Goal: Communication & Community: Share content

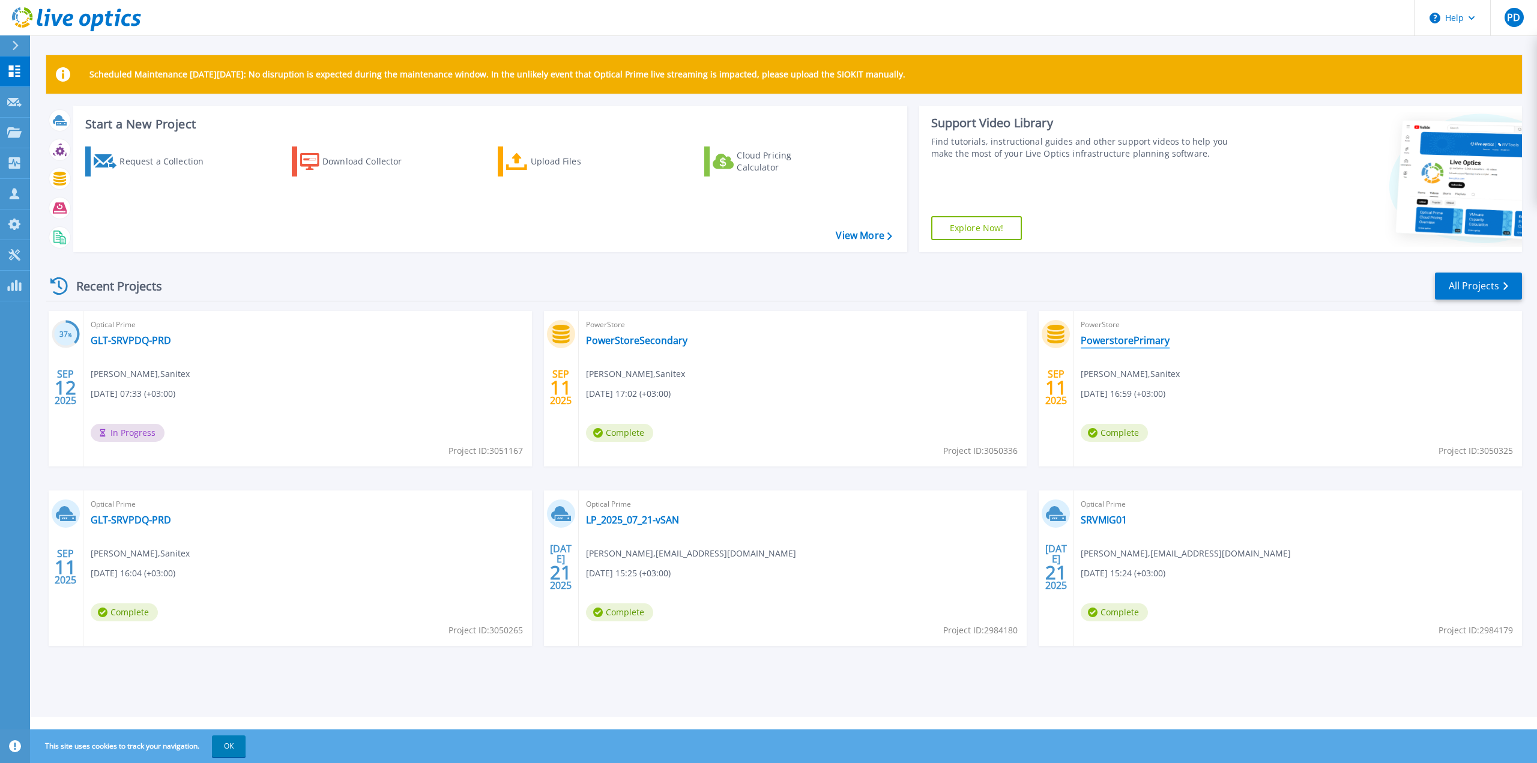
click at [1125, 342] on link "PowerstorePrimary" at bounding box center [1125, 340] width 89 height 12
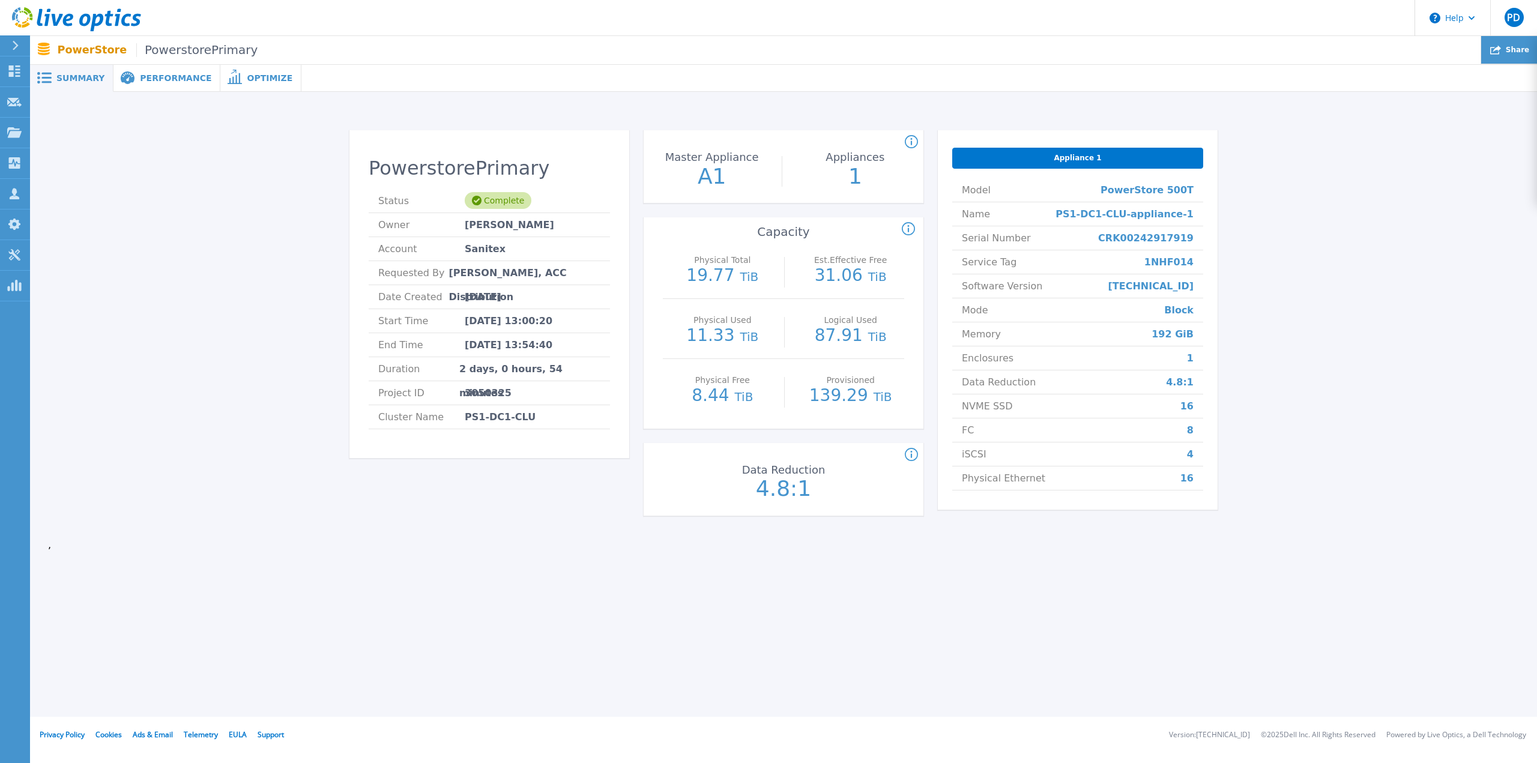
click at [1517, 50] on span "Share" at bounding box center [1517, 49] width 23 height 7
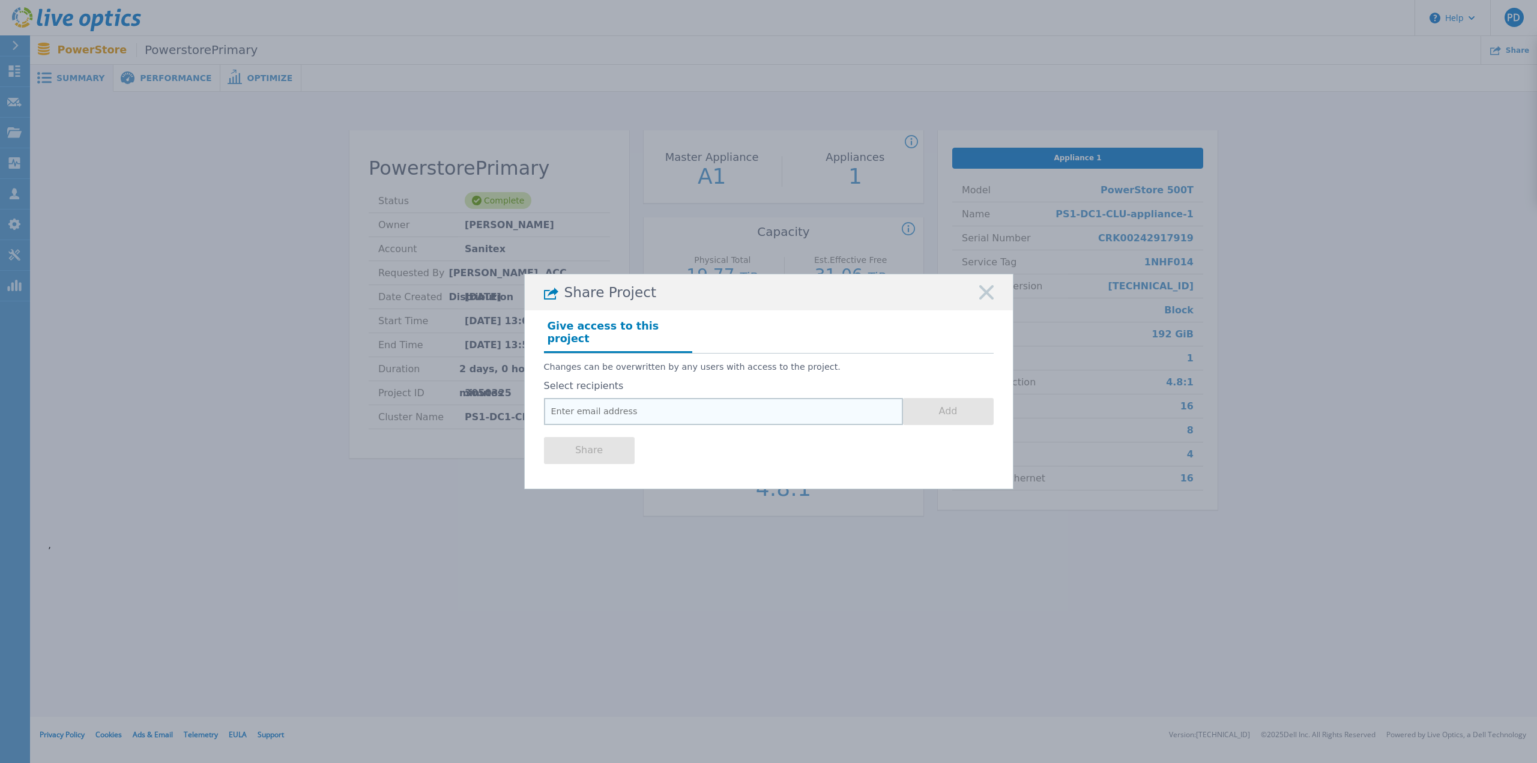
click at [622, 410] on input "email" at bounding box center [723, 411] width 359 height 27
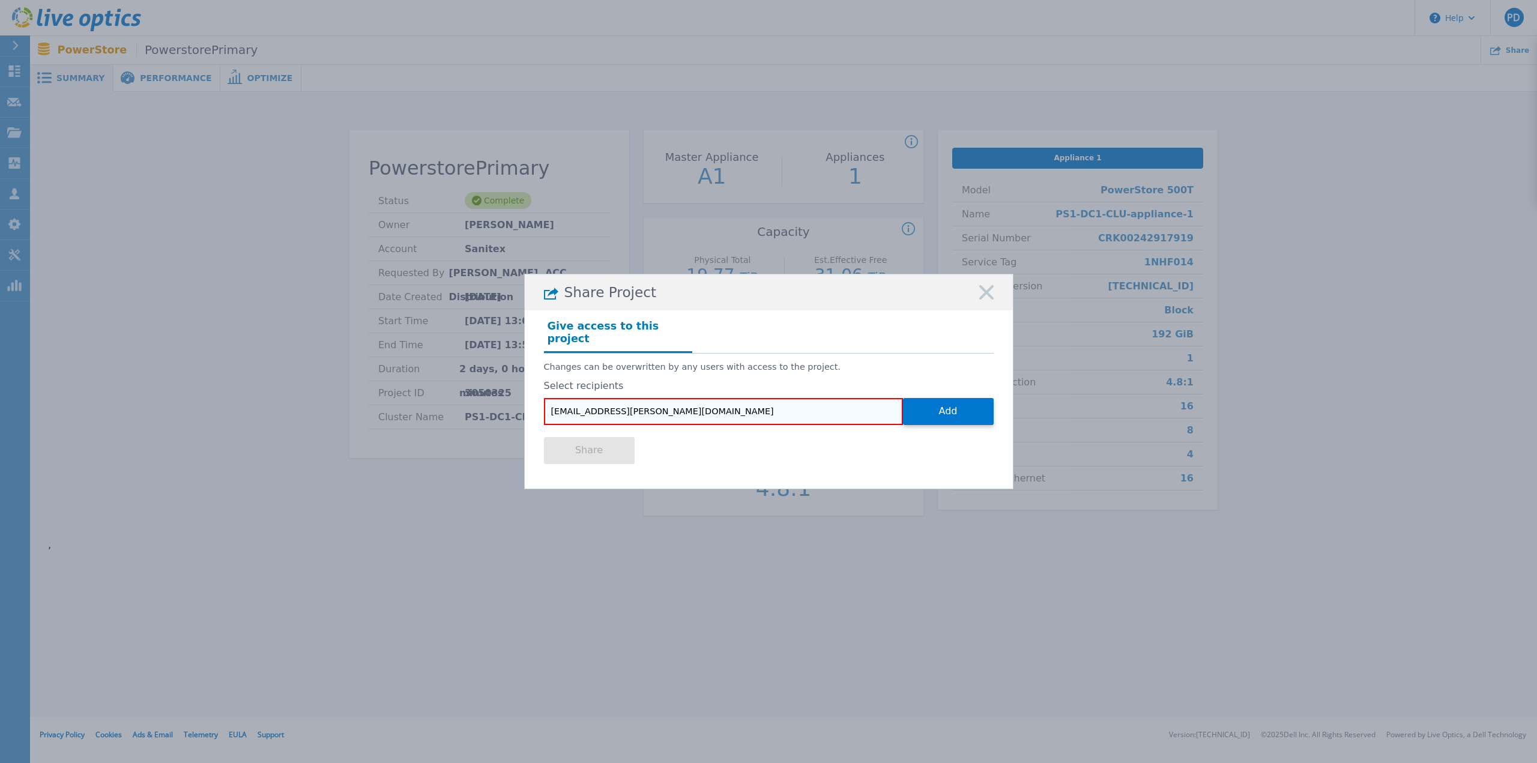
drag, startPoint x: 652, startPoint y: 403, endPoint x: 521, endPoint y: 404, distance: 130.9
click at [525, 404] on div "Give access to this project Changes can be overwritten by any users with access…" at bounding box center [769, 394] width 488 height 168
type input "[EMAIL_ADDRESS][PERSON_NAME][DOMAIN_NAME]"
click at [946, 407] on button "Add" at bounding box center [948, 411] width 91 height 27
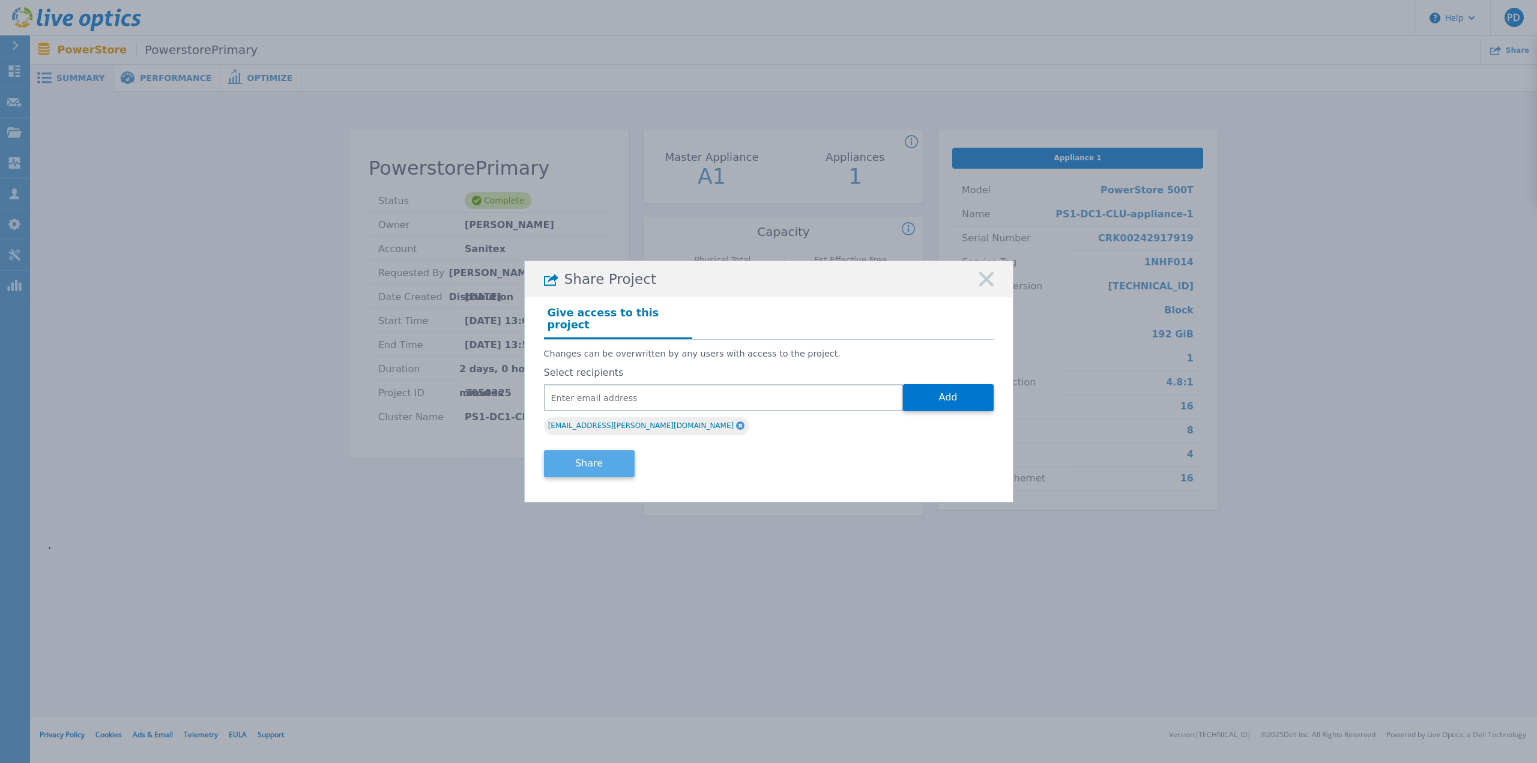
click at [576, 456] on button "Share" at bounding box center [589, 463] width 91 height 27
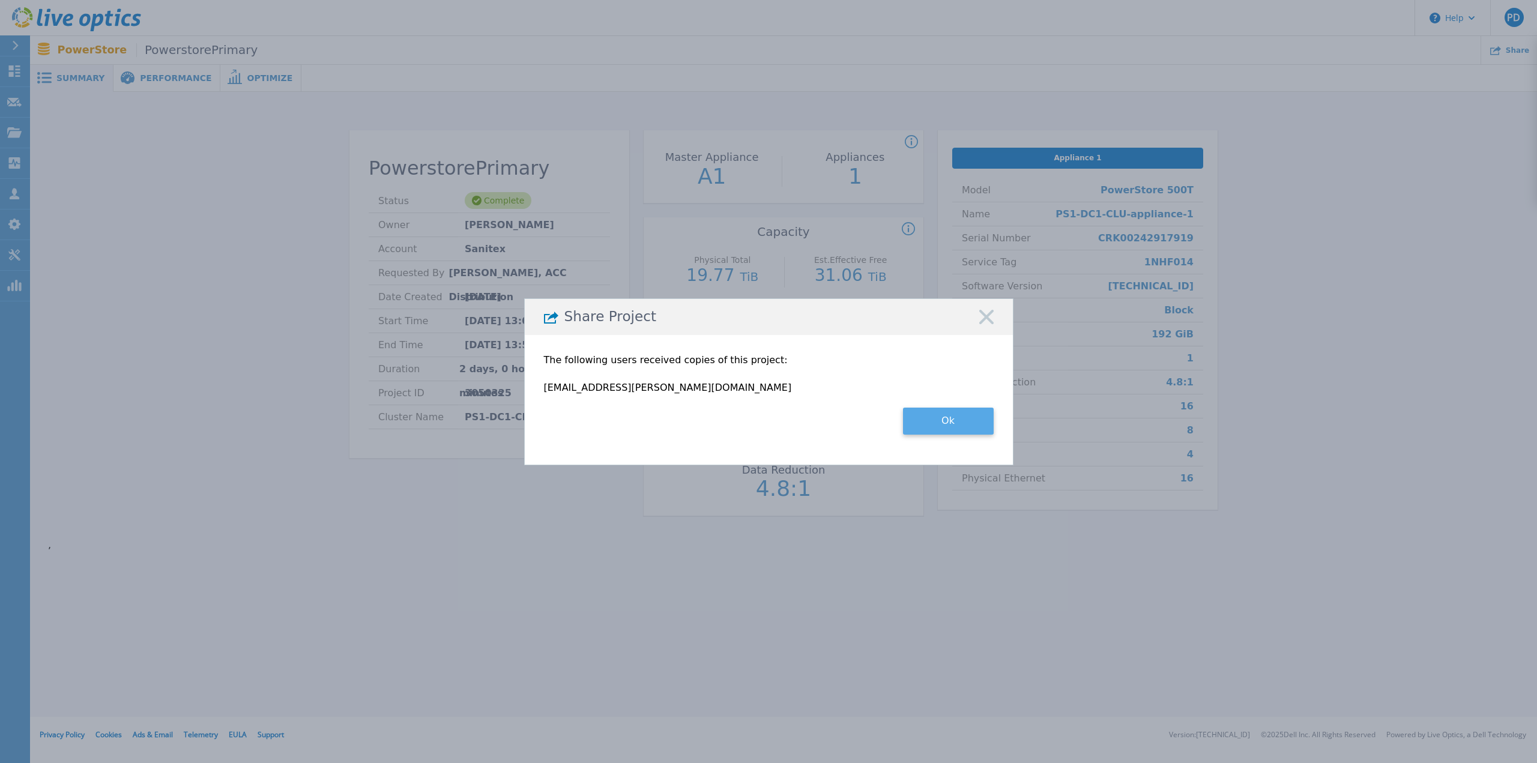
click at [939, 426] on button "Ok" at bounding box center [948, 421] width 91 height 27
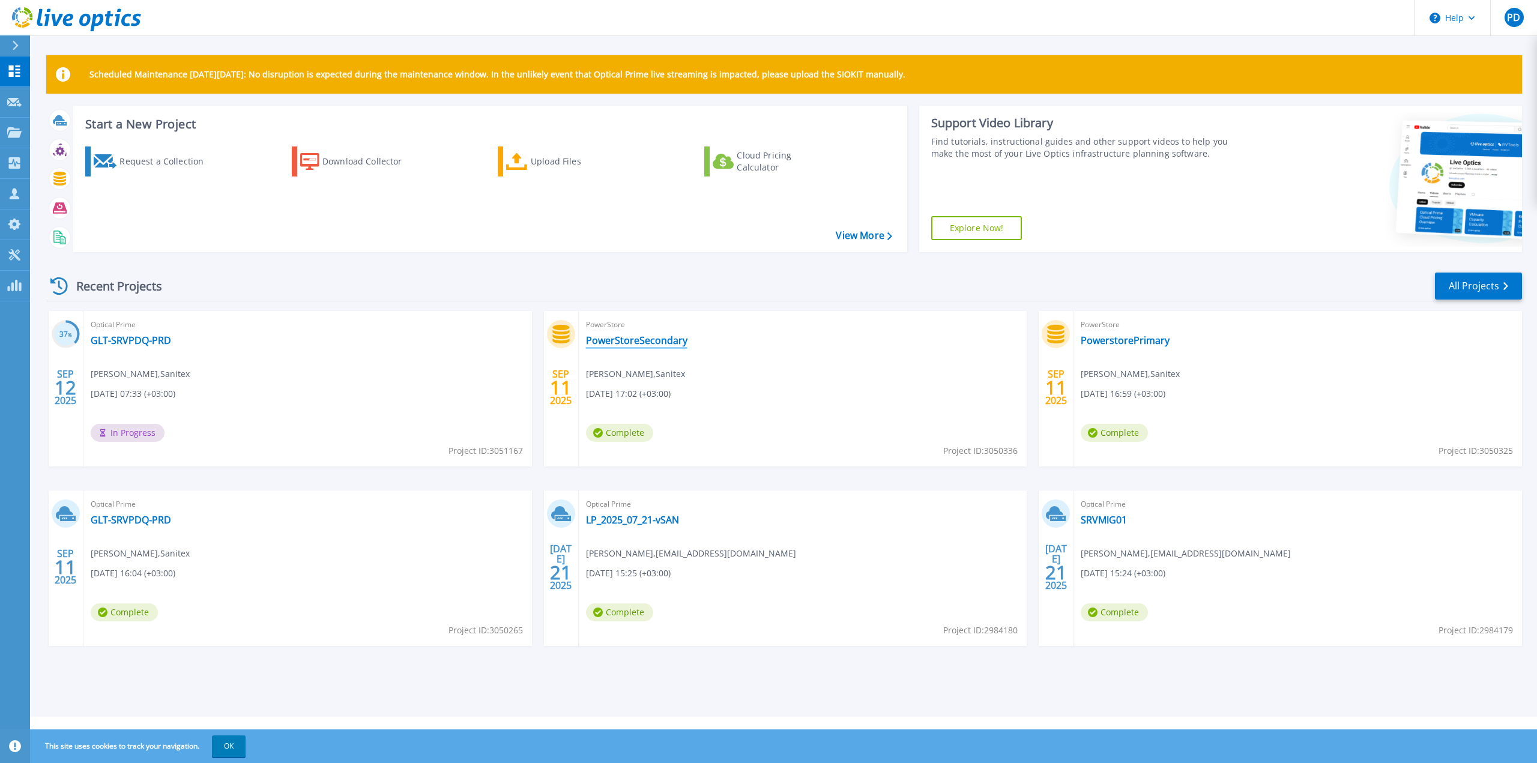
click at [659, 339] on link "PowerStoreSecondary" at bounding box center [636, 340] width 101 height 12
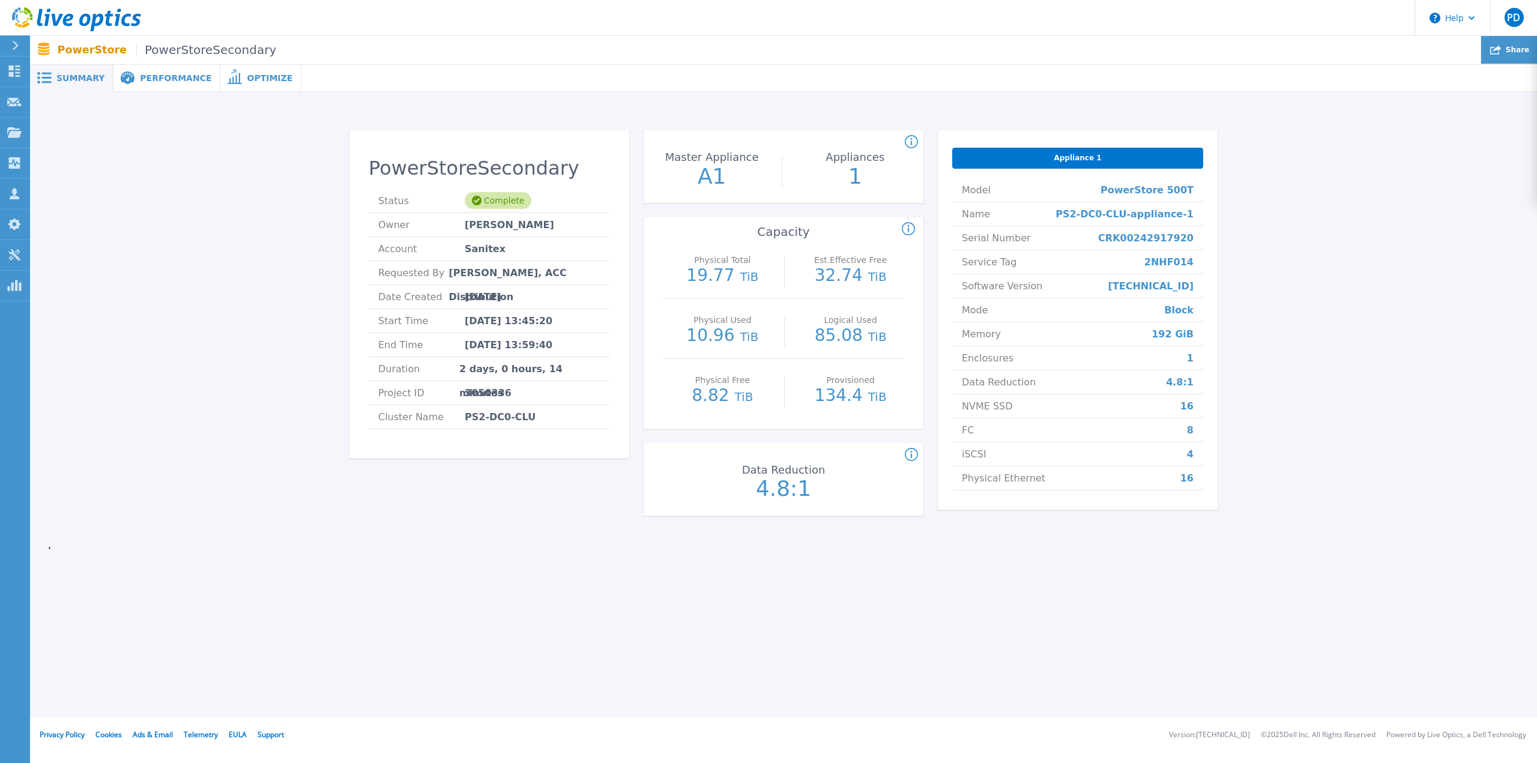
click at [1516, 50] on span "Share" at bounding box center [1517, 49] width 23 height 7
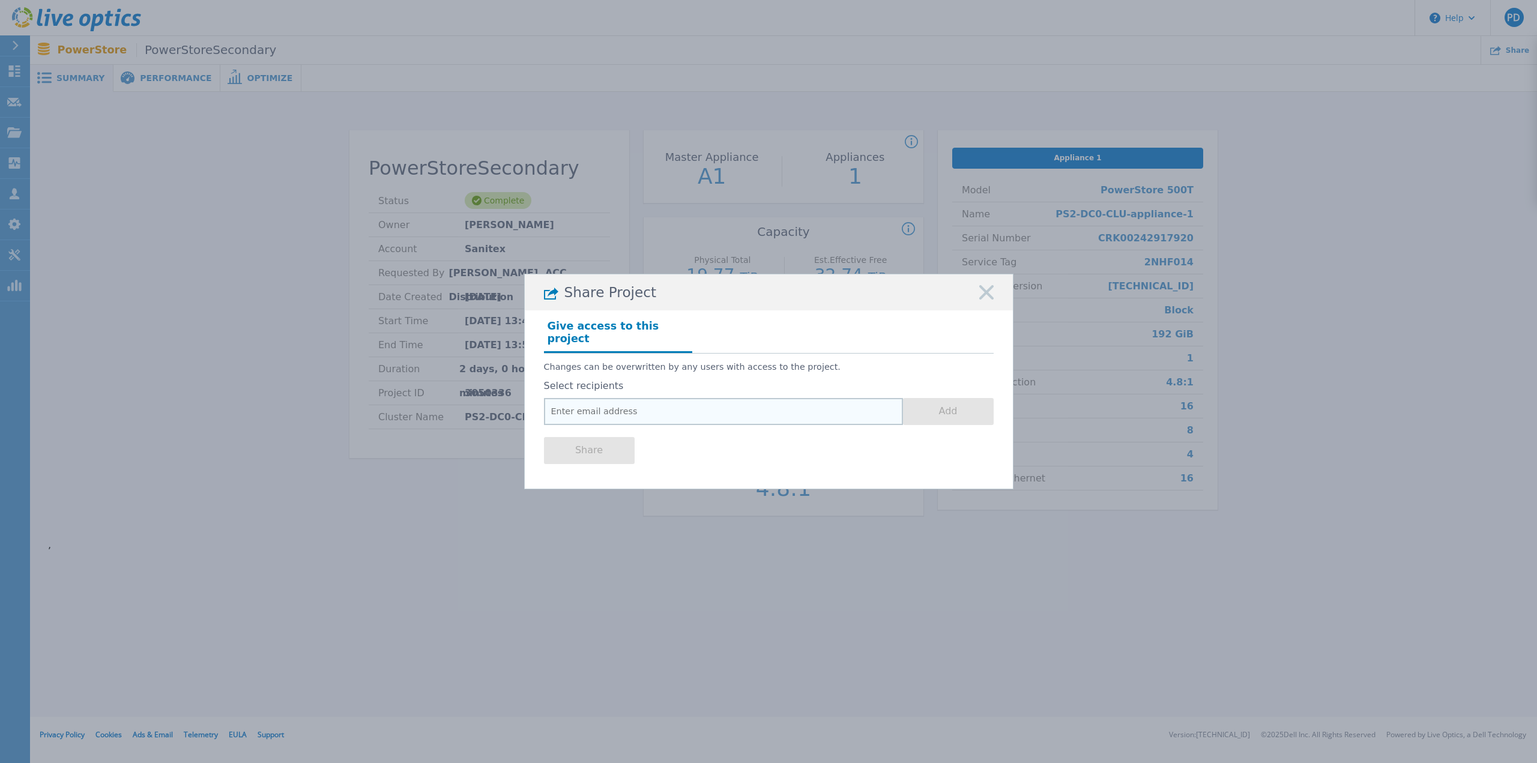
click at [678, 403] on input "email" at bounding box center [723, 411] width 359 height 27
paste input "kalman.horvath@dell.com"
type input "kalman.horvath@dell.com"
click at [937, 407] on button "Add" at bounding box center [948, 411] width 91 height 27
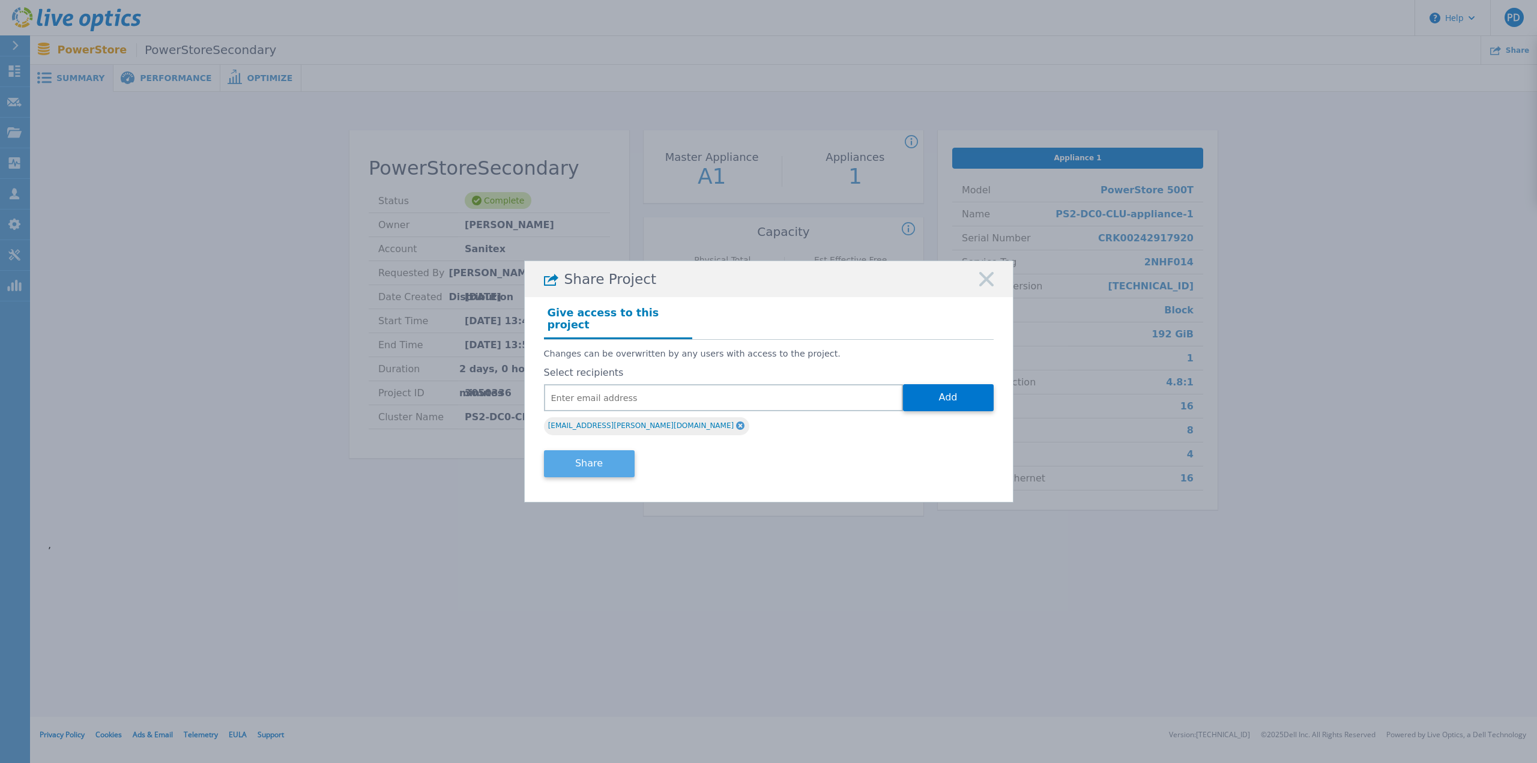
click at [580, 456] on button "Share" at bounding box center [589, 463] width 91 height 27
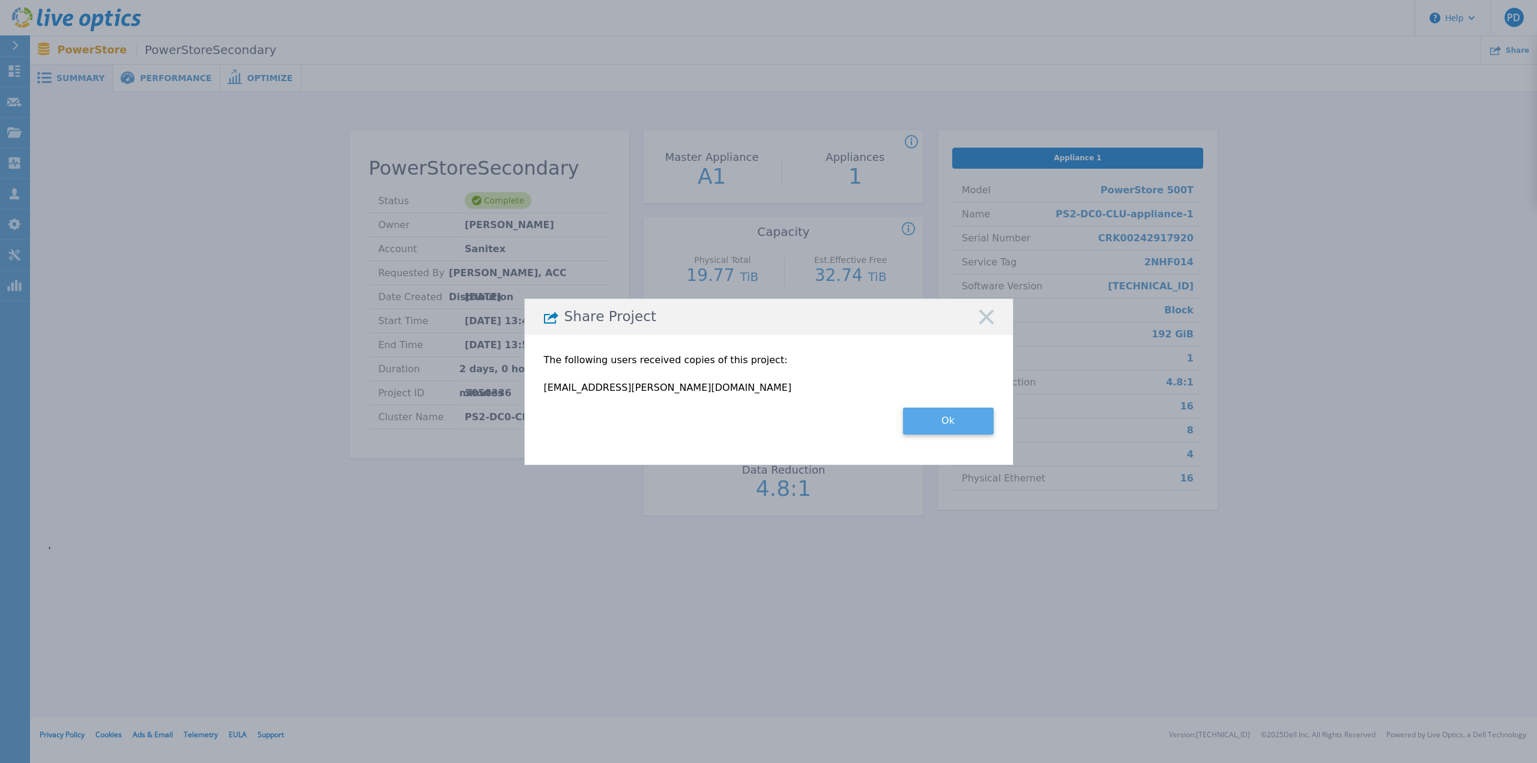
click at [950, 429] on button "Ok" at bounding box center [948, 421] width 91 height 27
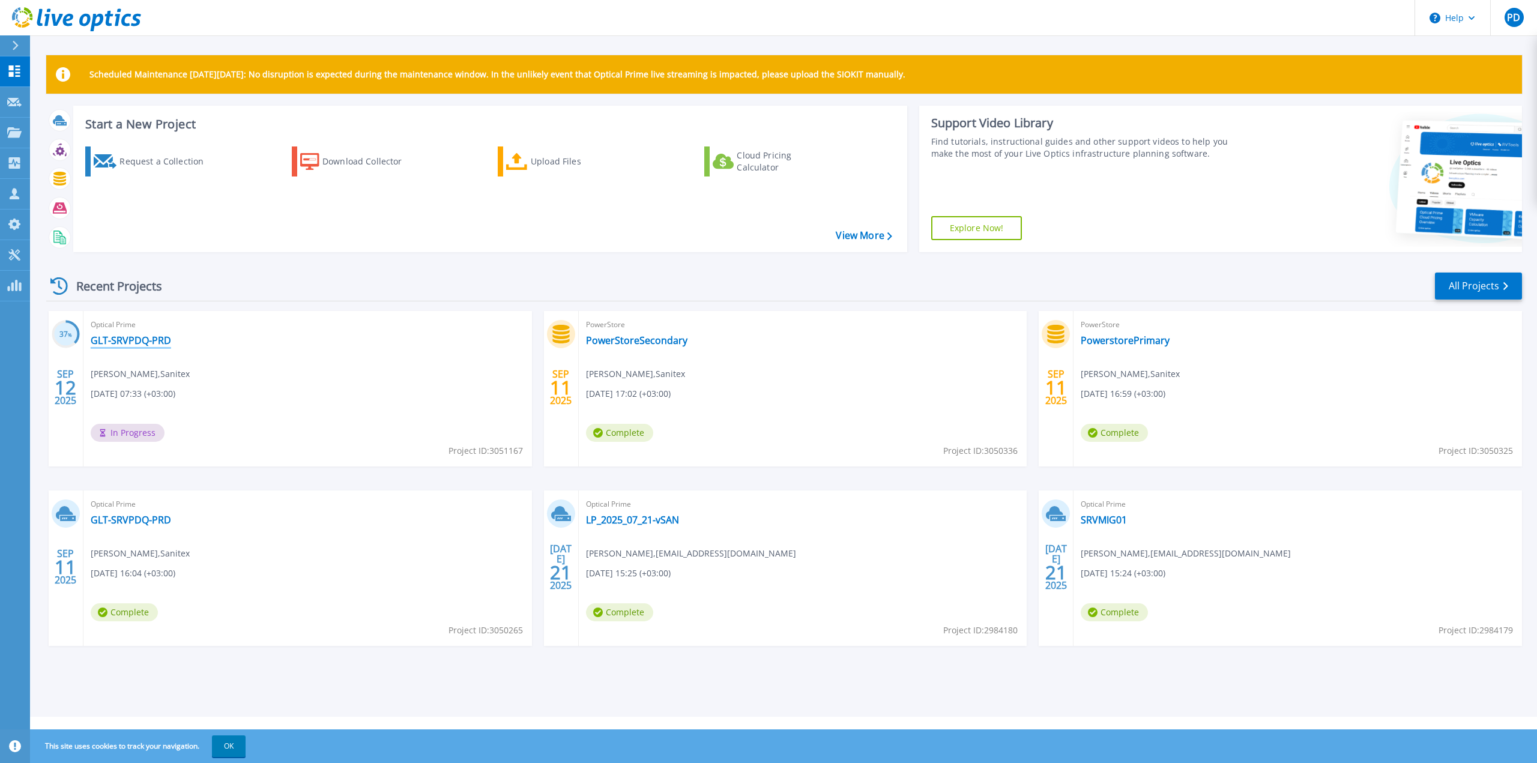
click at [154, 341] on link "GLT-SRVPDQ-PRD" at bounding box center [131, 340] width 80 height 12
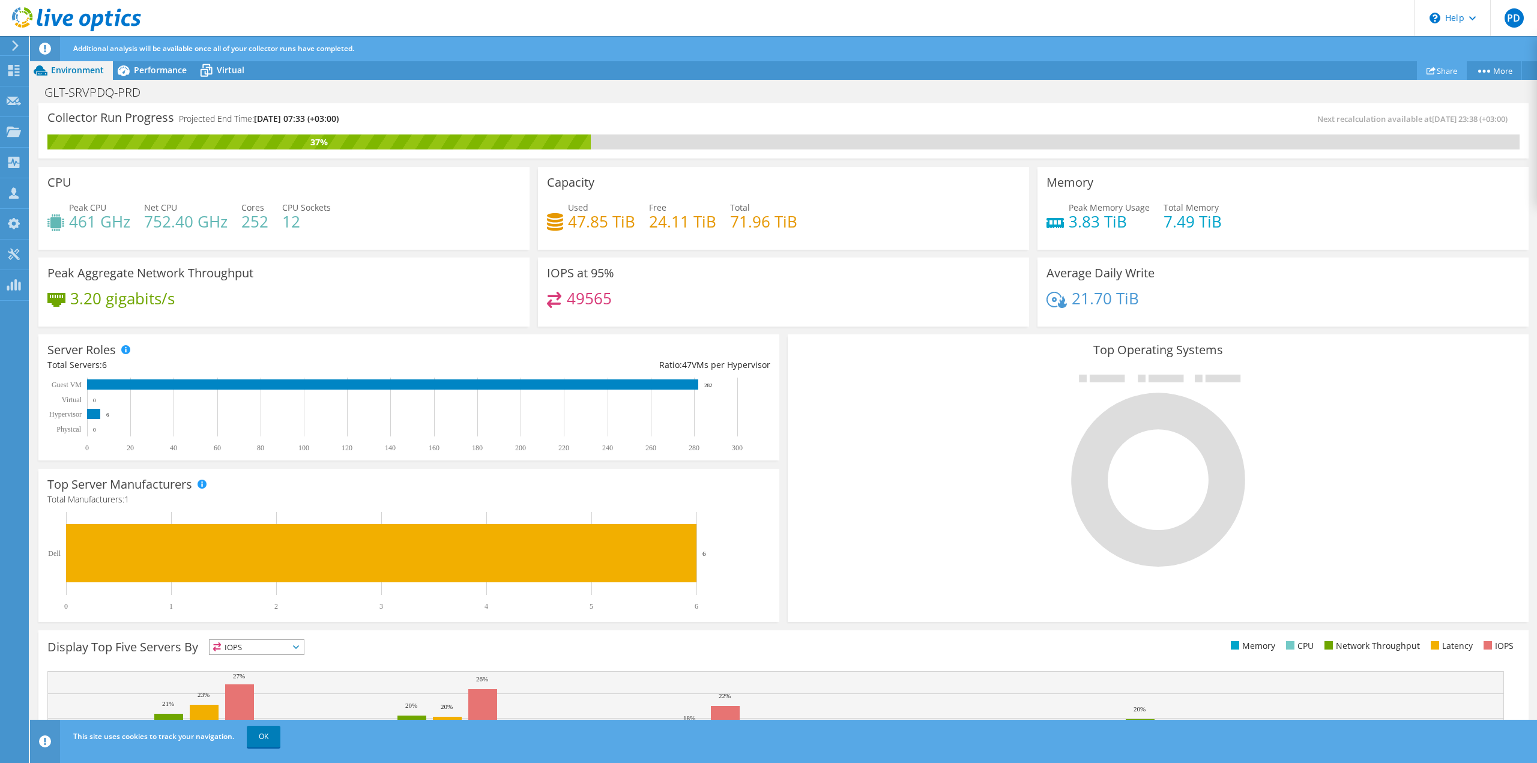
click at [1438, 68] on link "Share" at bounding box center [1442, 70] width 50 height 19
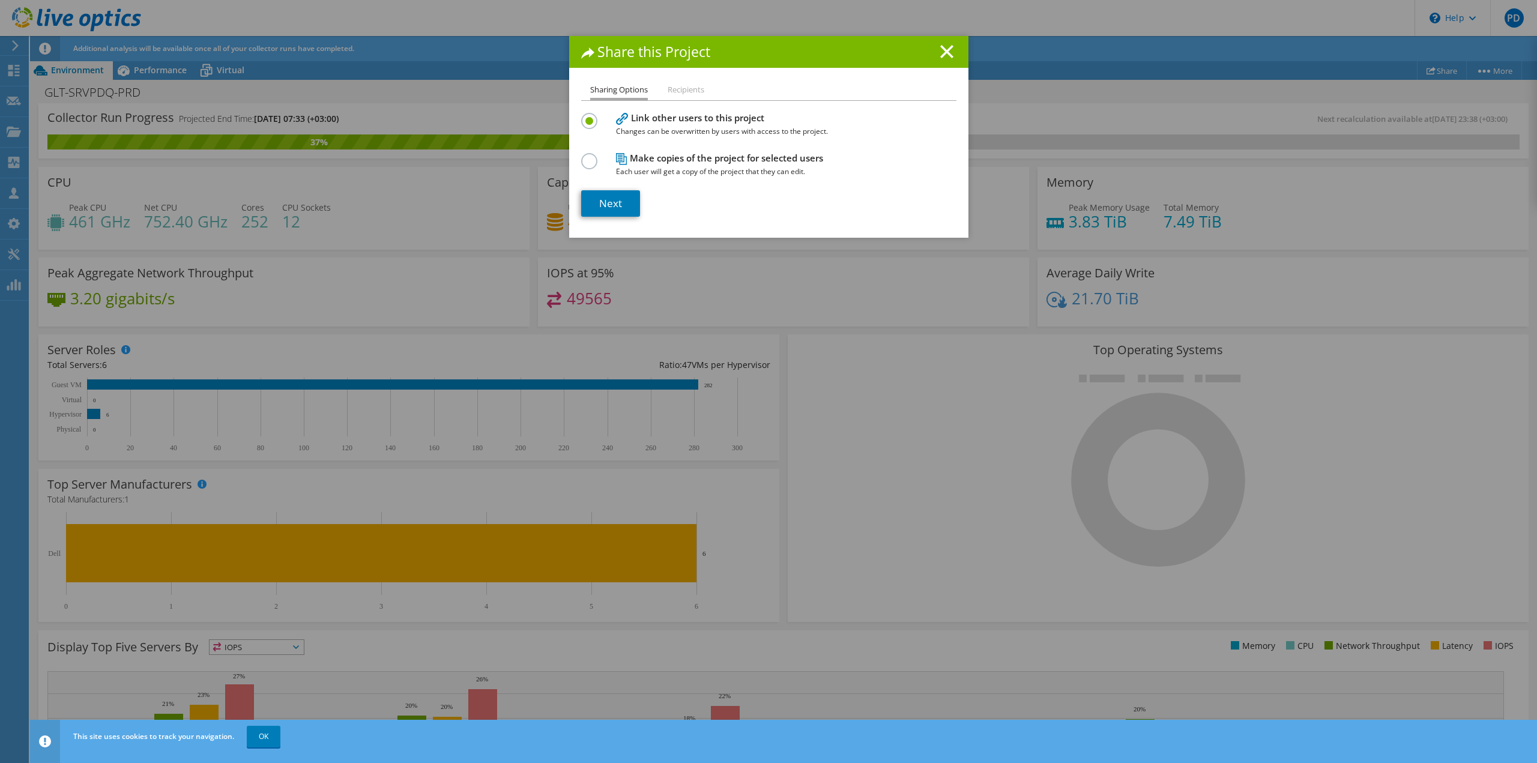
click at [680, 88] on li "Recipients" at bounding box center [686, 90] width 37 height 15
click at [605, 202] on link "Next" at bounding box center [610, 203] width 59 height 26
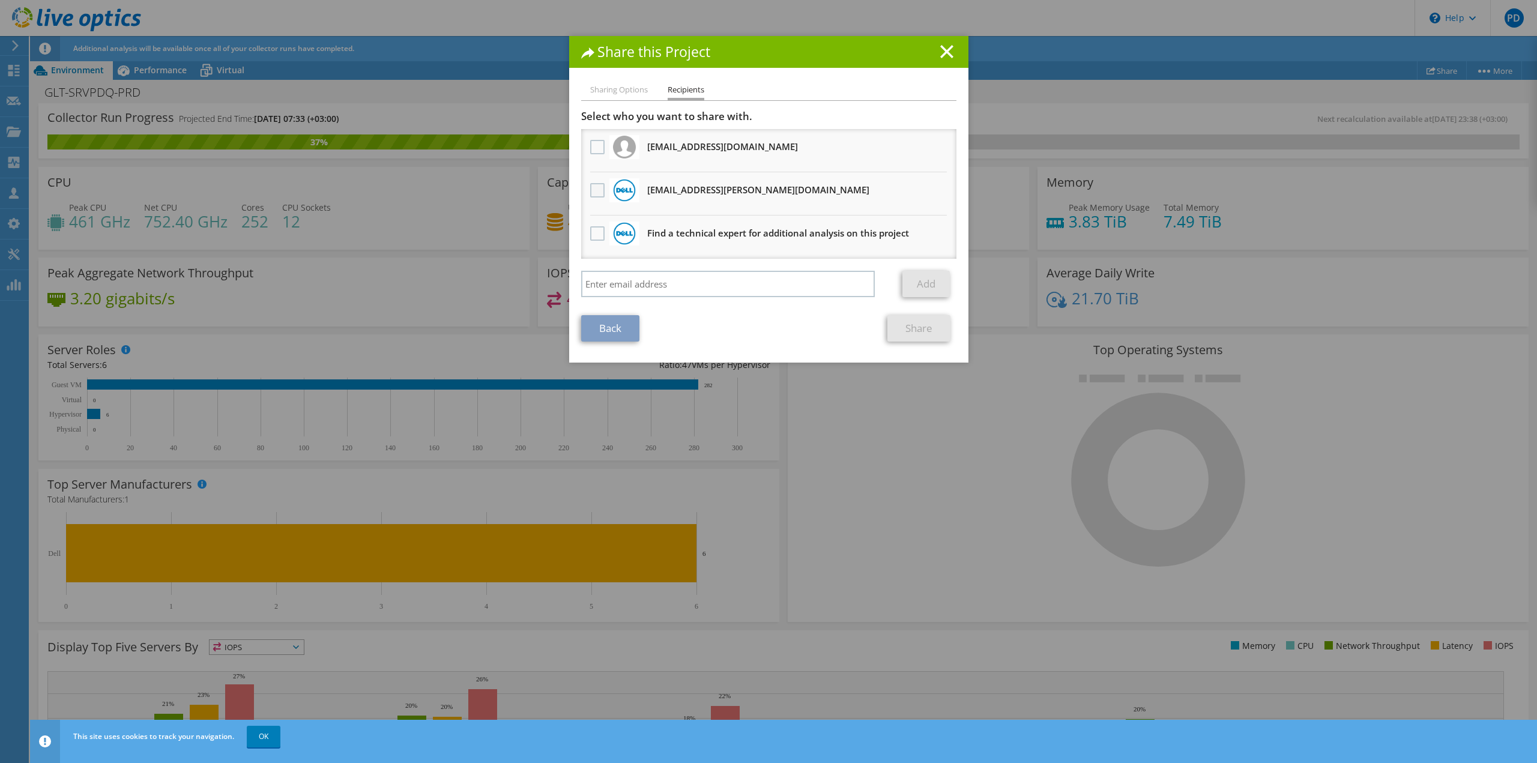
click at [593, 193] on label at bounding box center [598, 190] width 17 height 14
click at [0, 0] on input "checkbox" at bounding box center [0, 0] width 0 height 0
click at [917, 280] on link "Add" at bounding box center [926, 284] width 47 height 26
click at [916, 325] on link "Share" at bounding box center [919, 328] width 63 height 26
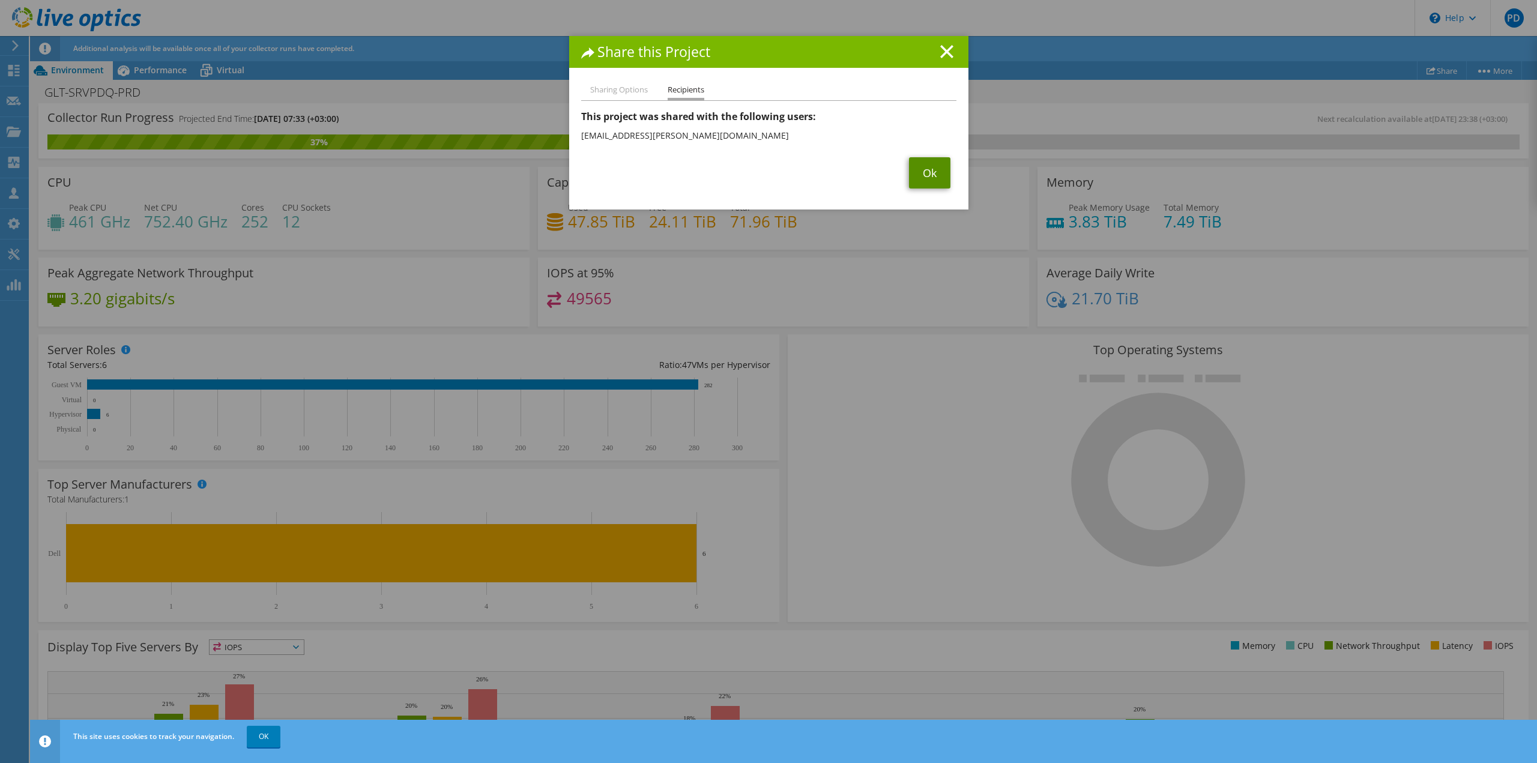
click at [919, 174] on link "Ok" at bounding box center [929, 172] width 41 height 31
